Goal: Find specific page/section: Find specific page/section

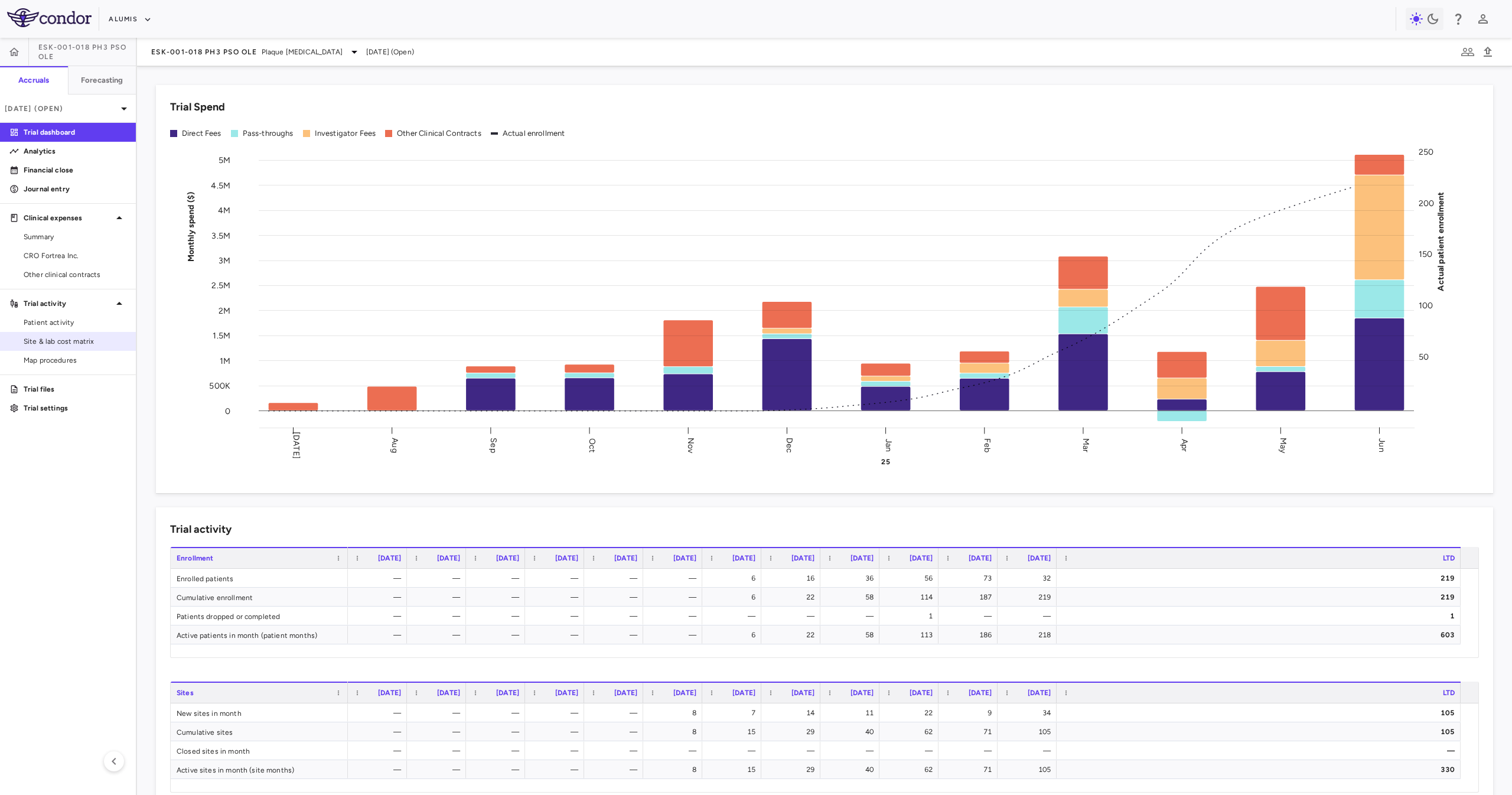
click at [58, 338] on span "Site & lab cost matrix" at bounding box center [74, 341] width 102 height 11
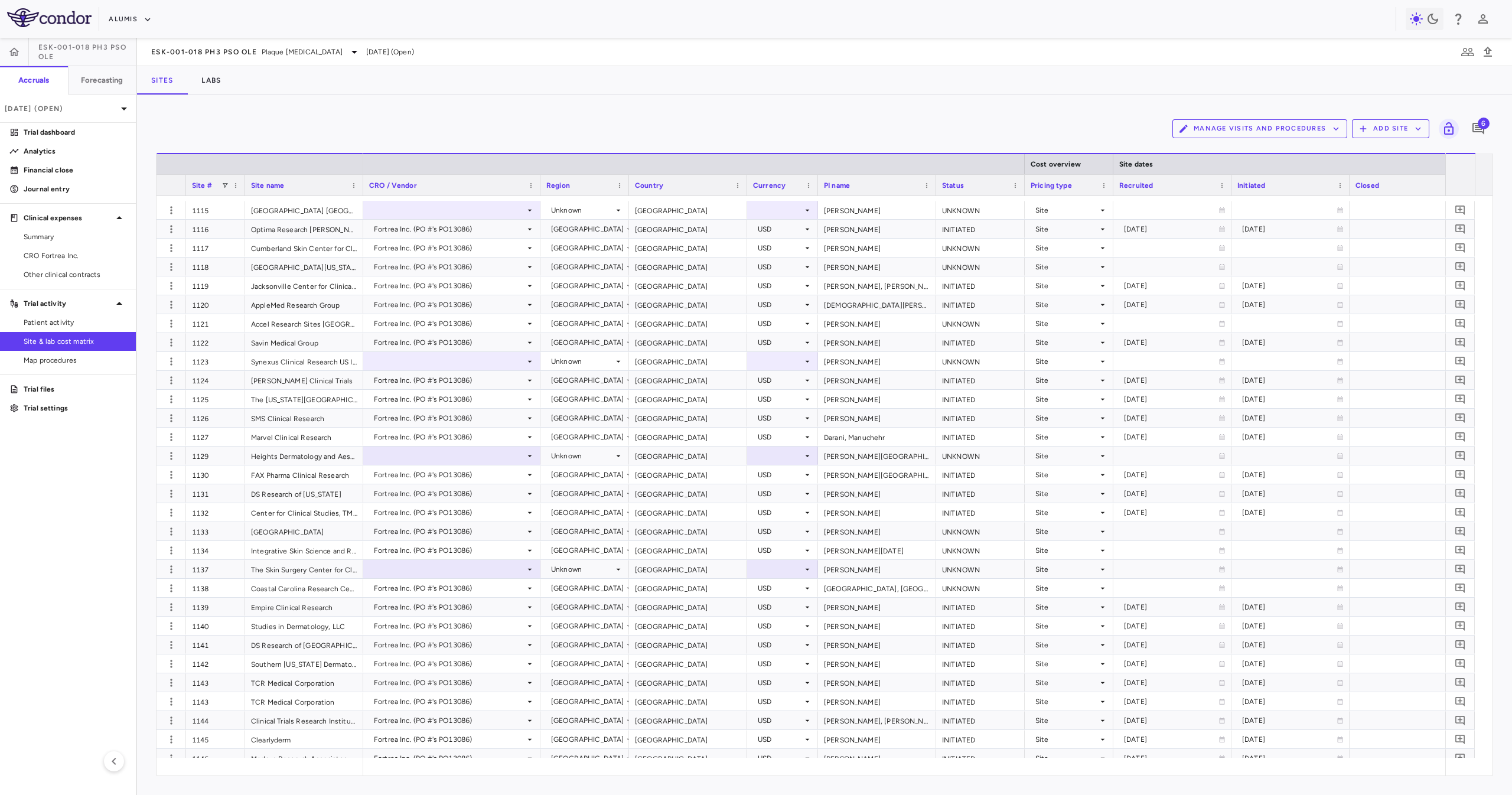
scroll to position [1063, 0]
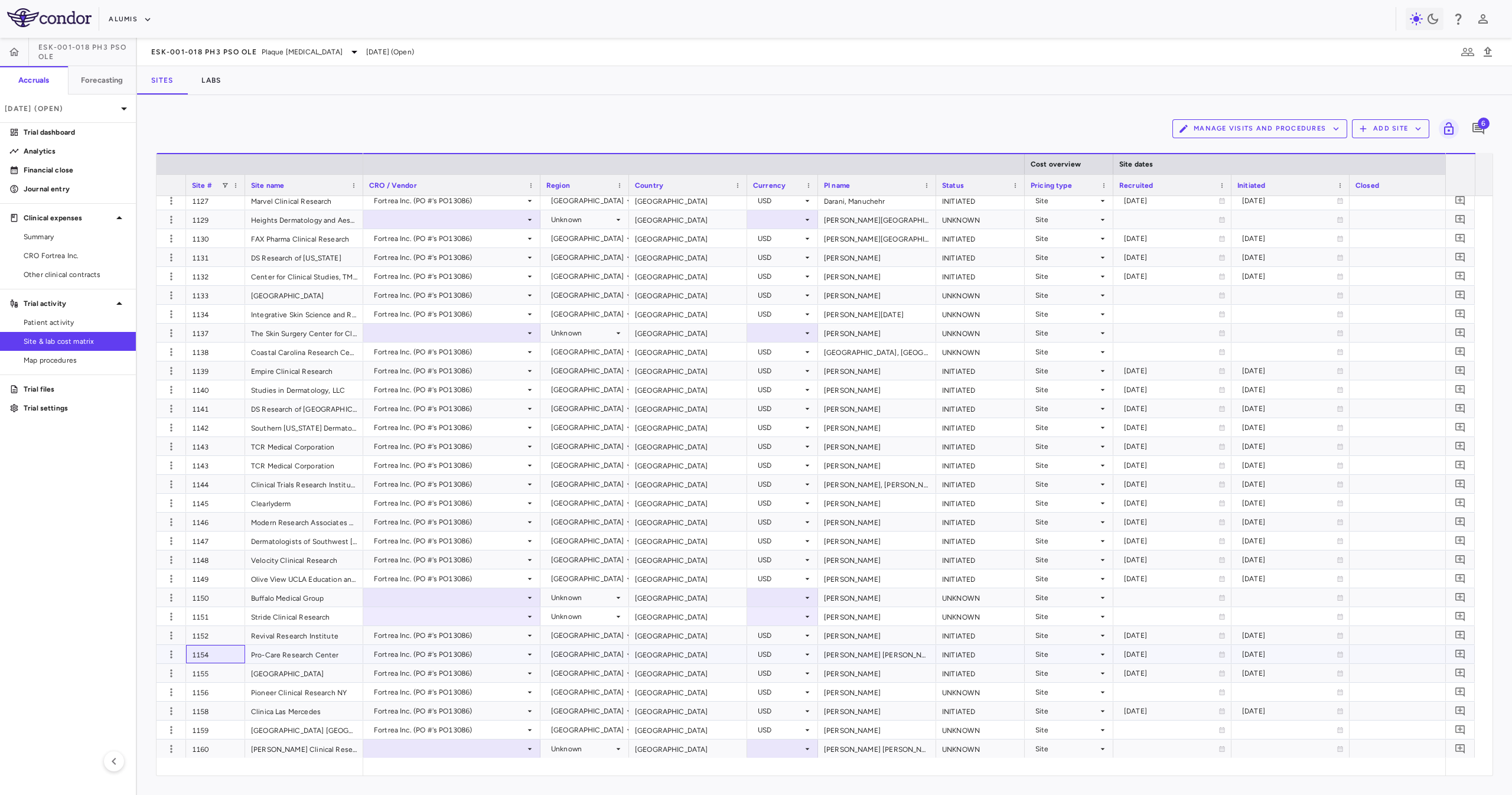
click at [224, 397] on div "1154" at bounding box center [216, 654] width 60 height 19
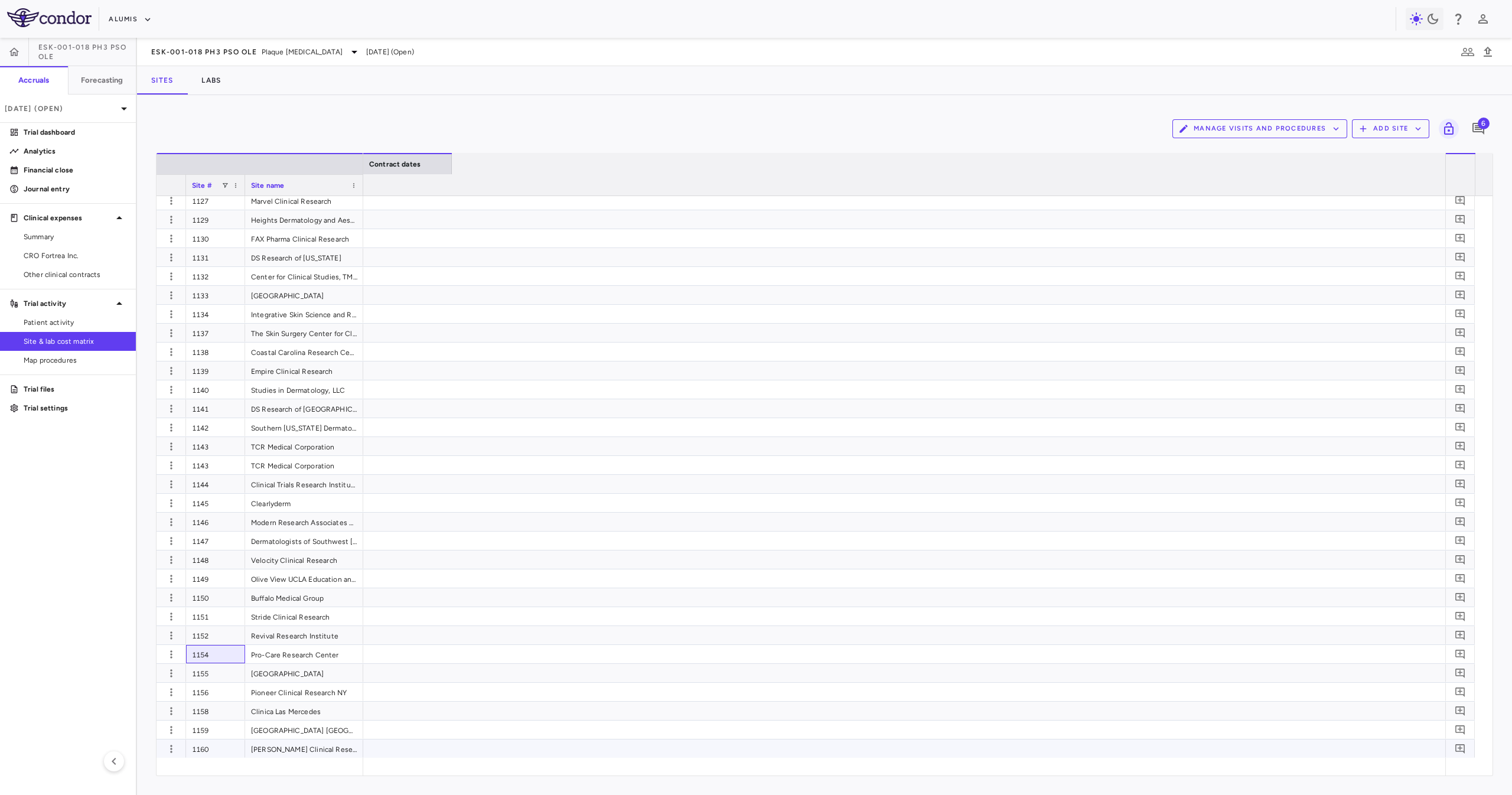
scroll to position [0, 0]
